Goal: Task Accomplishment & Management: Use online tool/utility

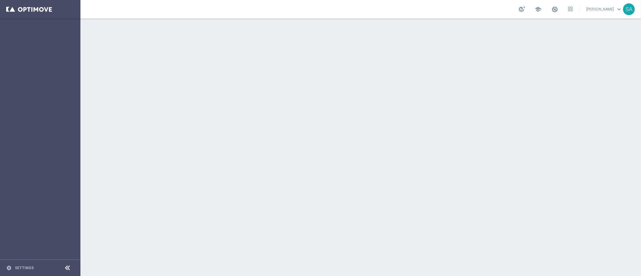
click at [312, 150] on div at bounding box center [360, 148] width 561 height 258
click at [42, 8] on link at bounding box center [40, 9] width 80 height 19
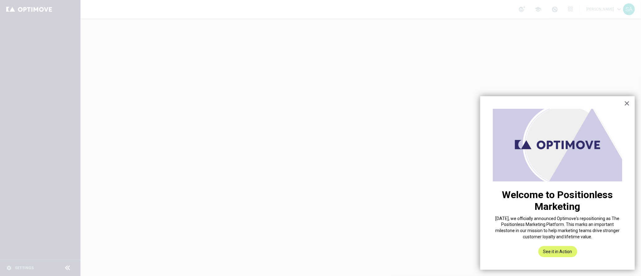
click at [630, 105] on div "× Welcome to Positionless Marketing [DATE], we officially announced Optimove's …" at bounding box center [557, 183] width 155 height 174
click at [625, 105] on button "×" at bounding box center [627, 103] width 6 height 10
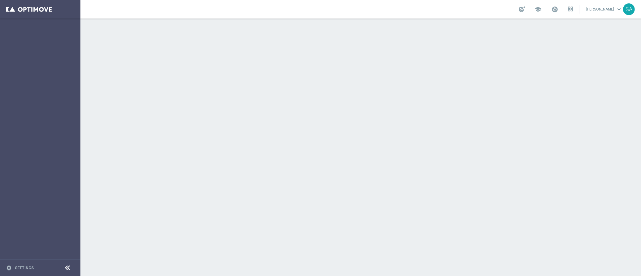
click at [277, 93] on div at bounding box center [360, 148] width 561 height 258
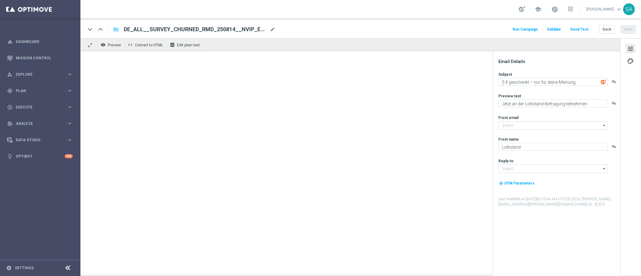
type input "mail@crm.lottoland.com"
type input "service@lottoland.com"
